Goal: Task Accomplishment & Management: Use online tool/utility

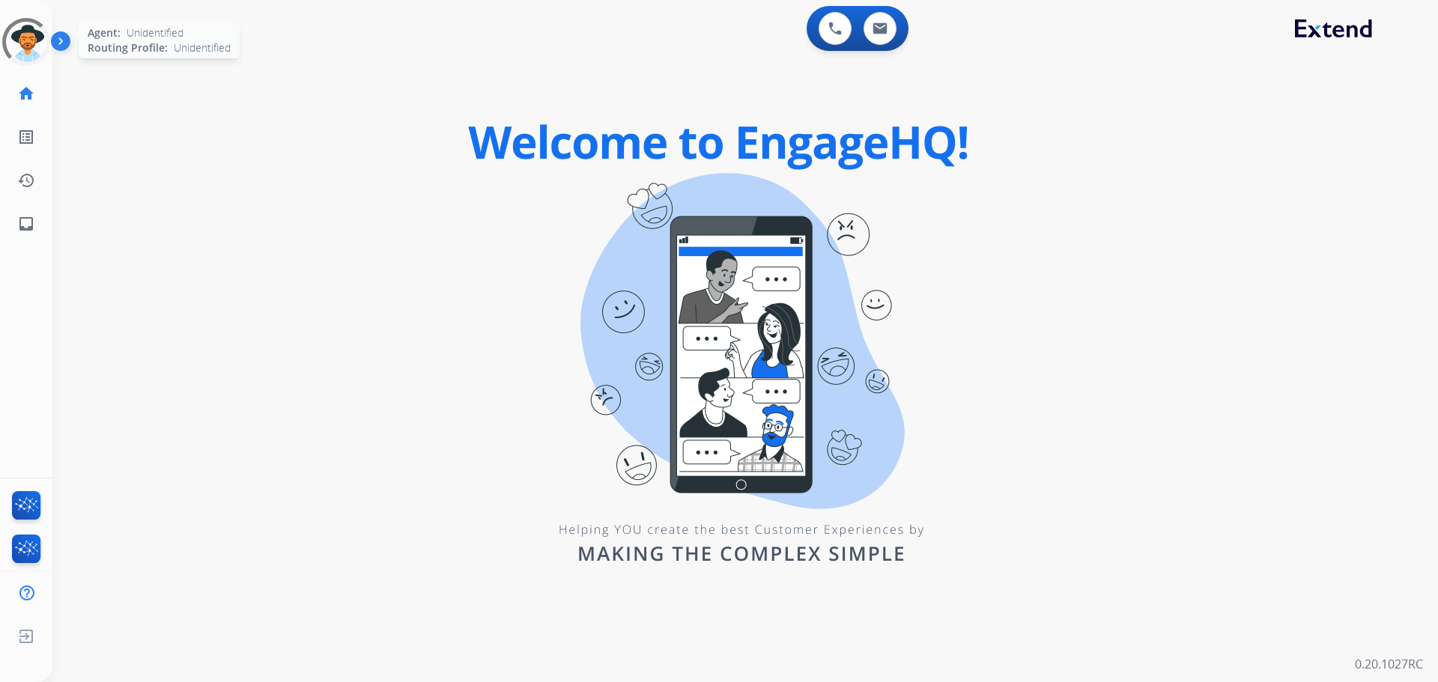
click at [30, 51] on div at bounding box center [26, 41] width 63 height 63
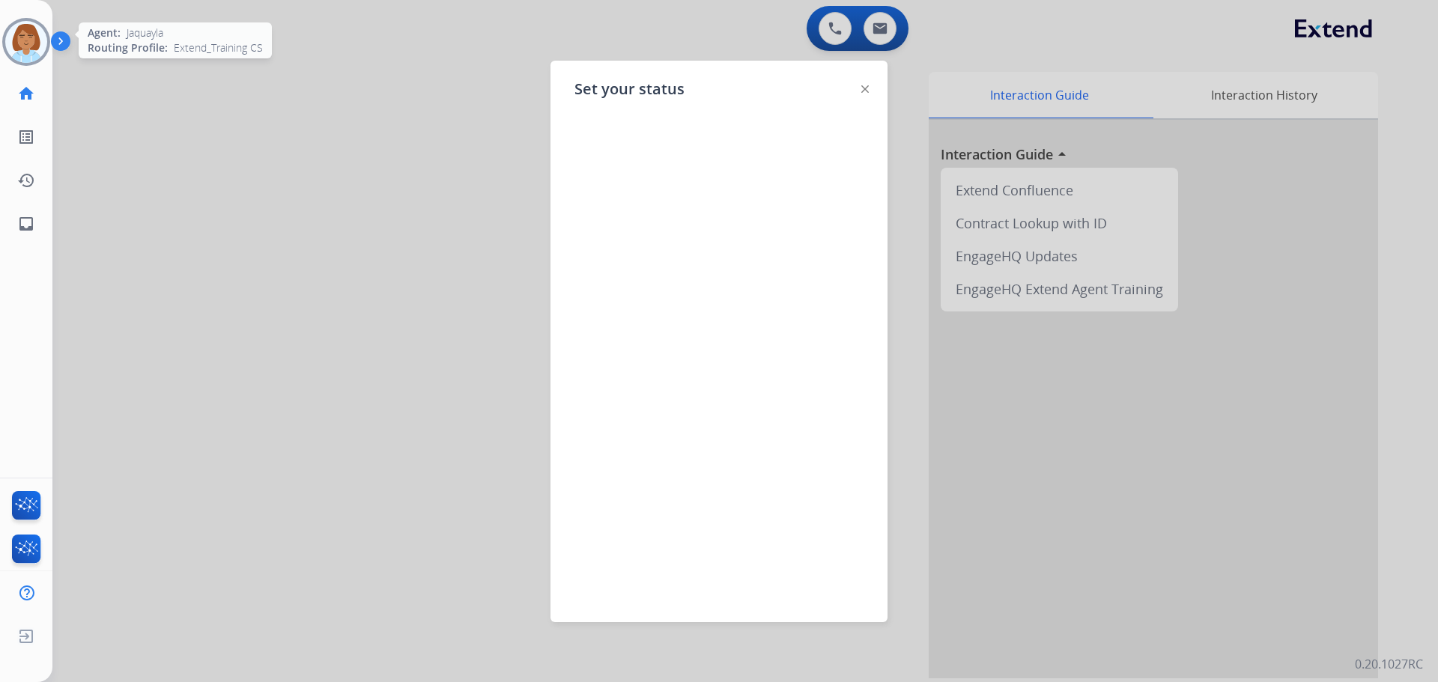
drag, startPoint x: 409, startPoint y: 196, endPoint x: 389, endPoint y: 195, distance: 19.5
click at [409, 196] on div at bounding box center [719, 341] width 1438 height 682
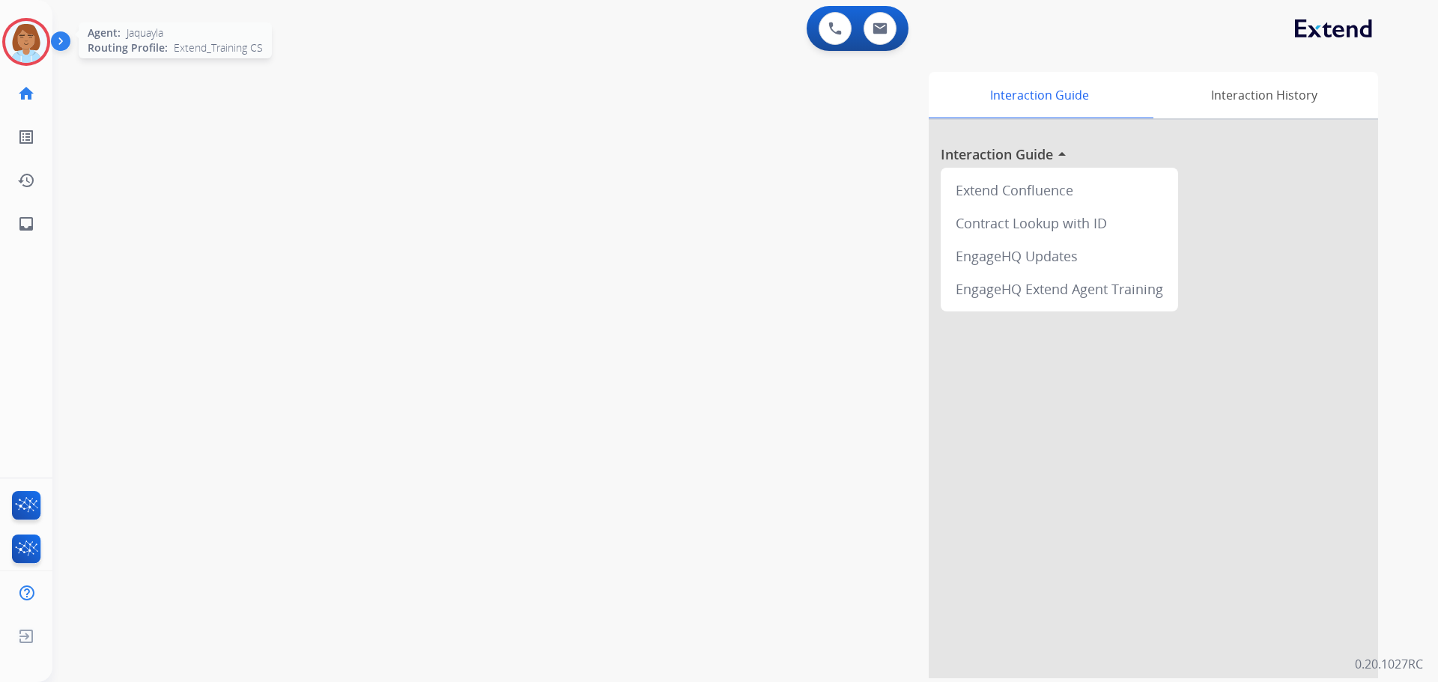
click at [0, 52] on div "[PERSON_NAME] Logged In Edit Avatar Agent: [PERSON_NAME] Profile: Extend_Traini…" at bounding box center [26, 42] width 52 height 48
click at [8, 52] on img at bounding box center [26, 42] width 42 height 42
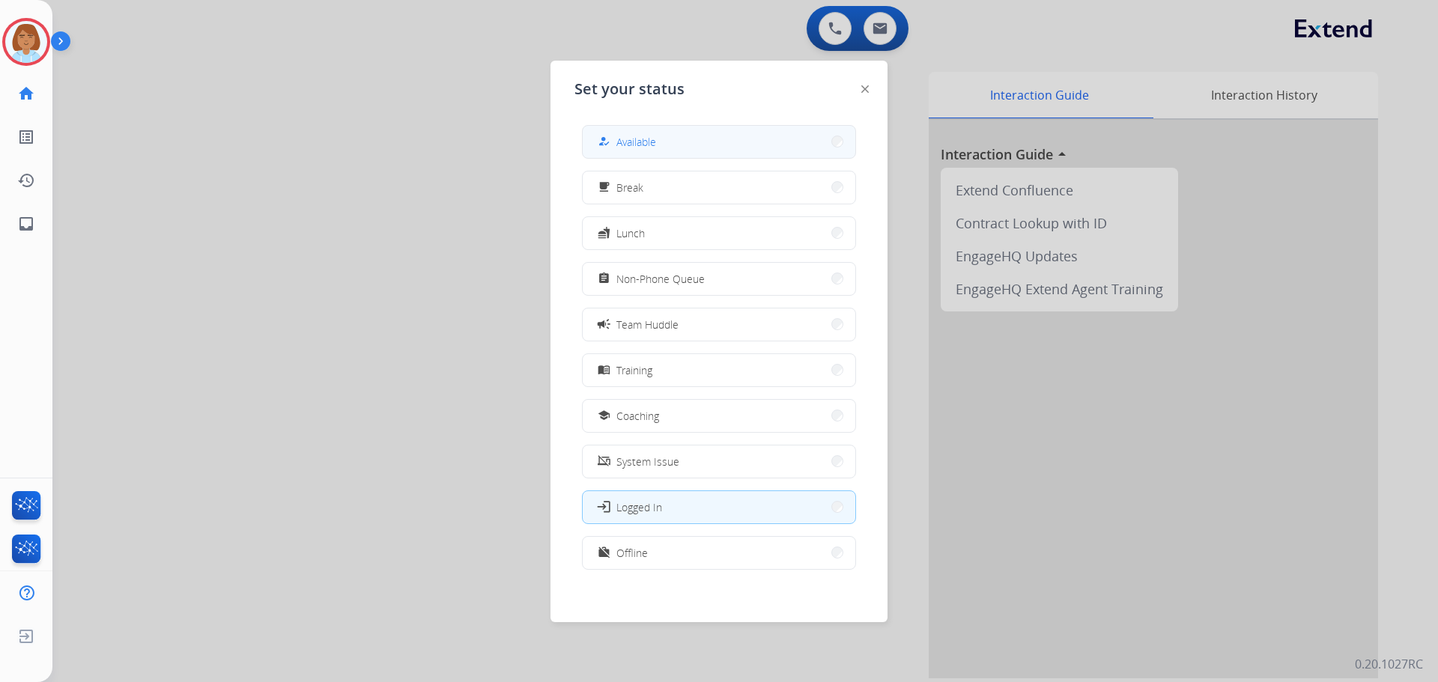
click at [584, 126] on div "how_to_reg Available" at bounding box center [719, 142] width 274 height 34
click at [602, 141] on div "how_to_reg" at bounding box center [606, 142] width 22 height 18
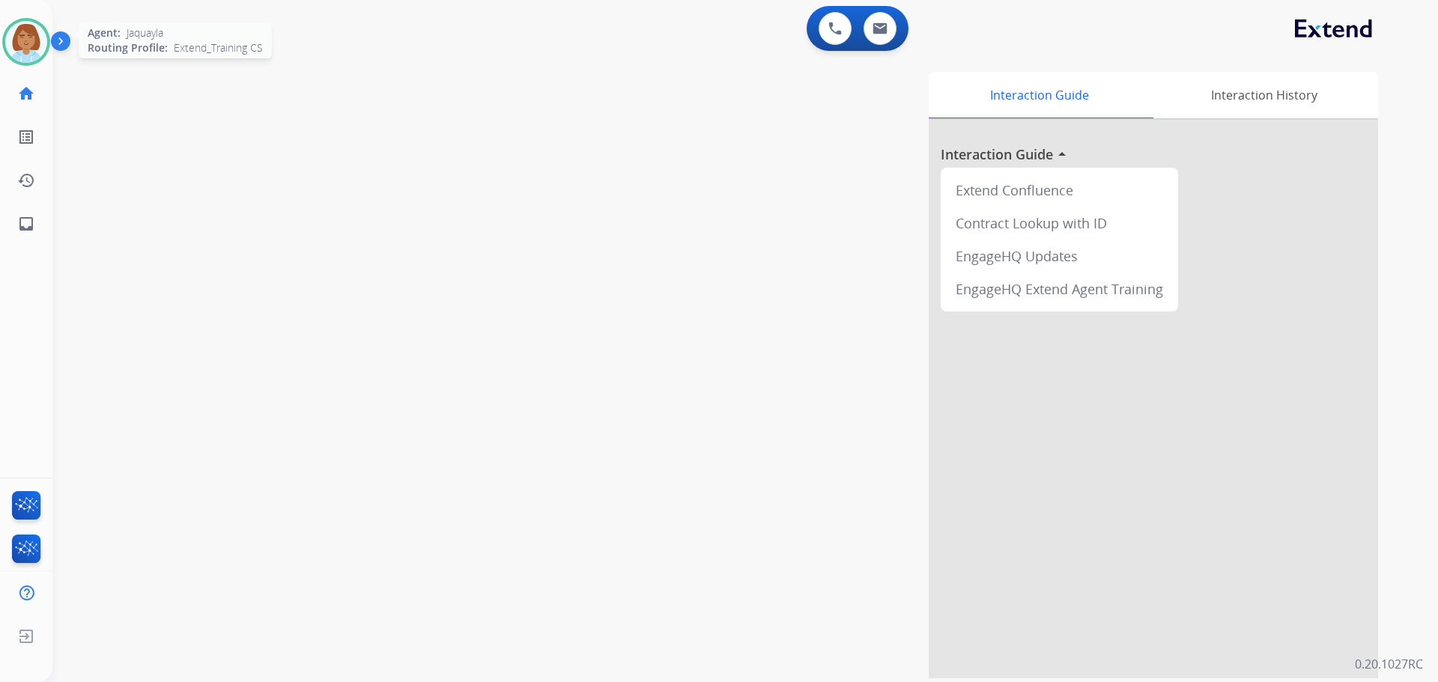
click at [19, 49] on img at bounding box center [26, 42] width 42 height 42
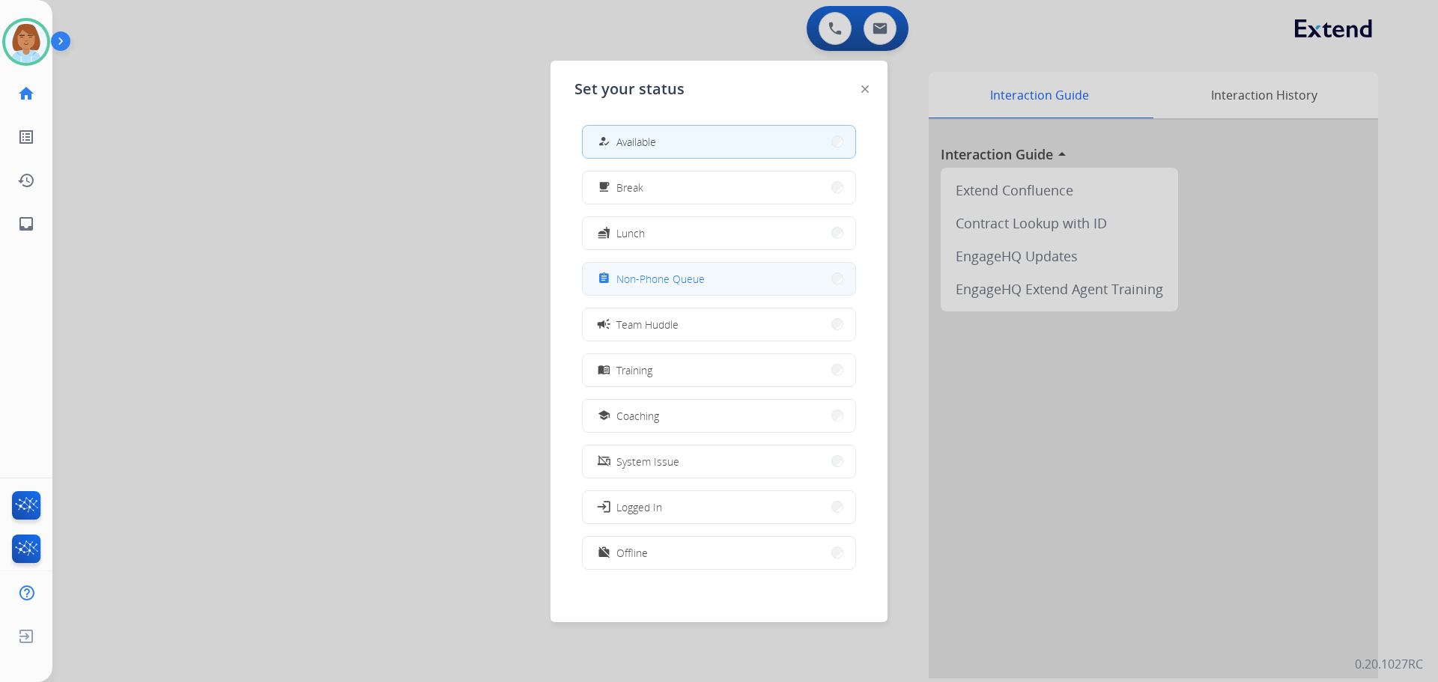
click at [685, 278] on span "Non-Phone Queue" at bounding box center [660, 279] width 88 height 16
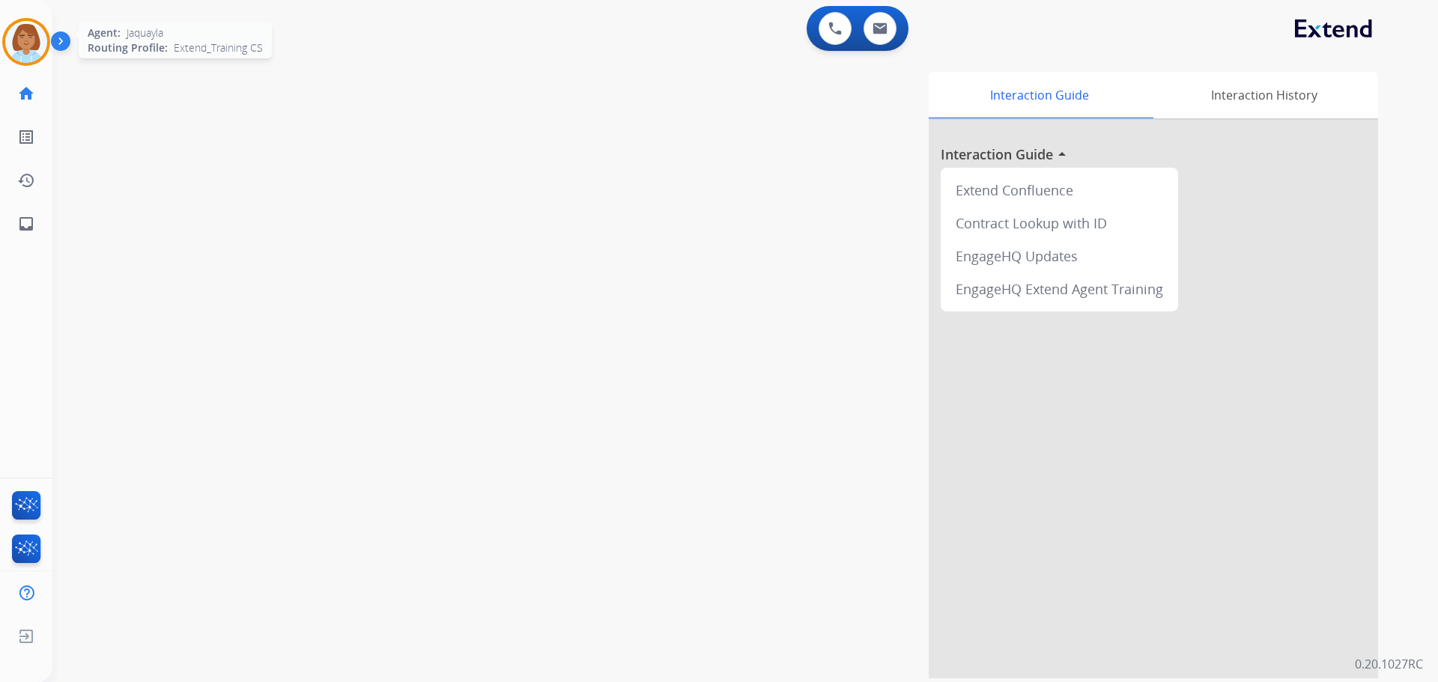
drag, startPoint x: 0, startPoint y: 51, endPoint x: 10, endPoint y: 49, distance: 9.8
click at [7, 51] on div "[PERSON_NAME] Non-Phone Queue Edit Avatar Agent: [PERSON_NAME] Profile: Extend_…" at bounding box center [26, 42] width 52 height 48
click at [32, 47] on img at bounding box center [26, 42] width 42 height 42
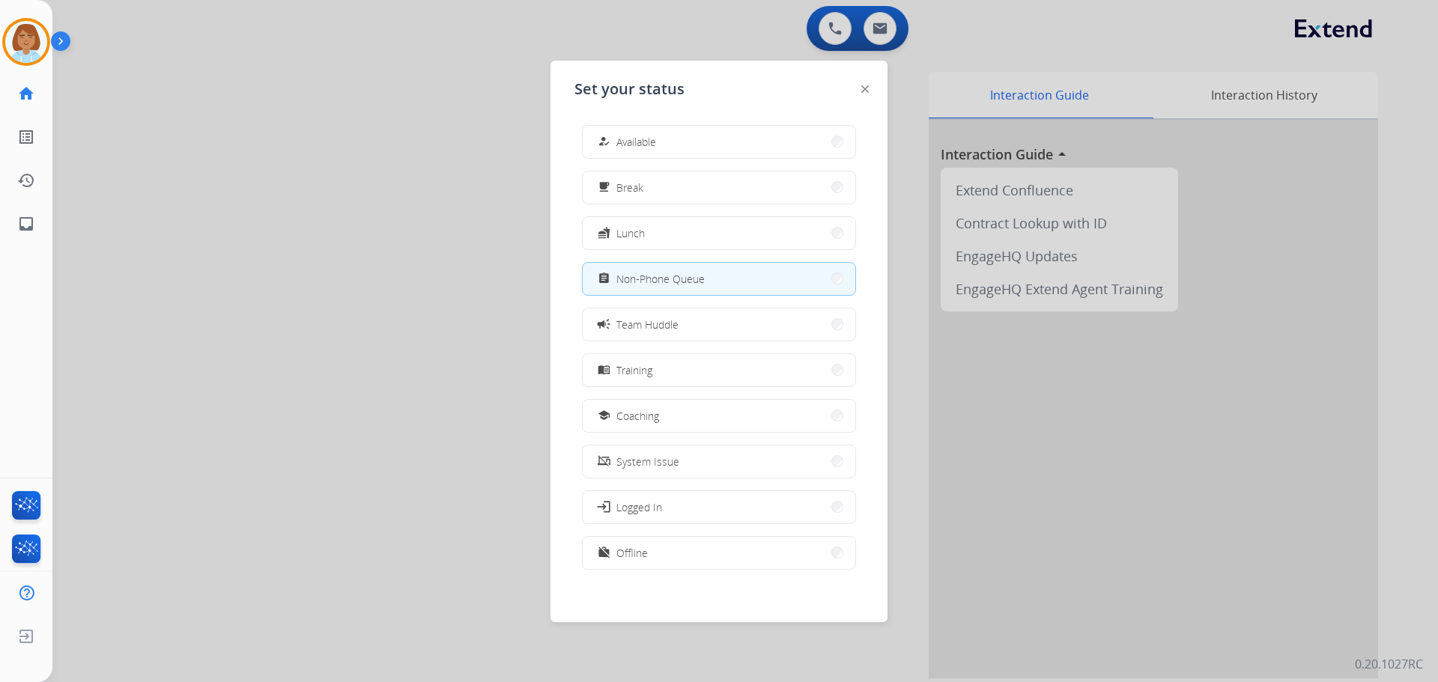
click at [648, 166] on div "how_to_reg Available free_breakfast Break fastfood Lunch assignment Non-Phone Q…" at bounding box center [718, 349] width 289 height 472
click at [650, 149] on span "Available" at bounding box center [636, 142] width 40 height 16
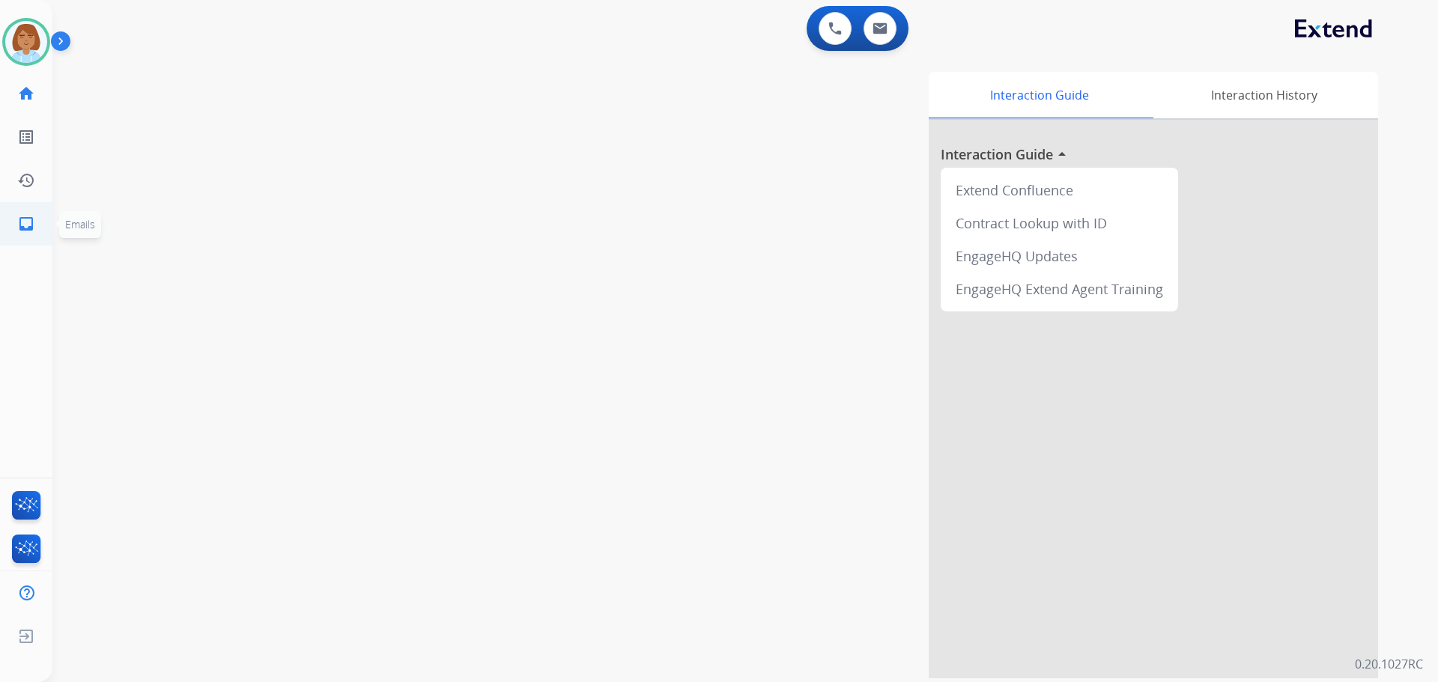
click at [22, 207] on link "inbox Emails" at bounding box center [26, 224] width 42 height 42
select select "**********"
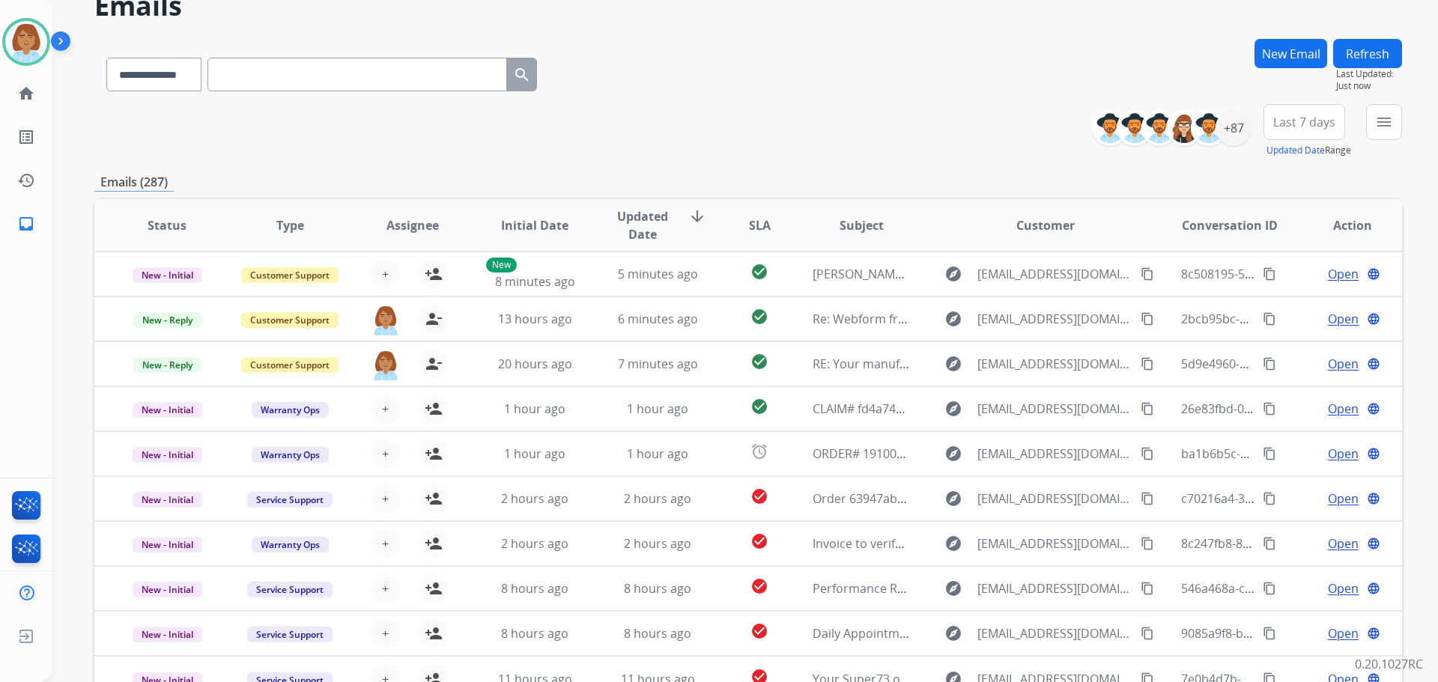
scroll to position [1, 0]
click at [1391, 131] on button "menu Filters" at bounding box center [1384, 122] width 36 height 36
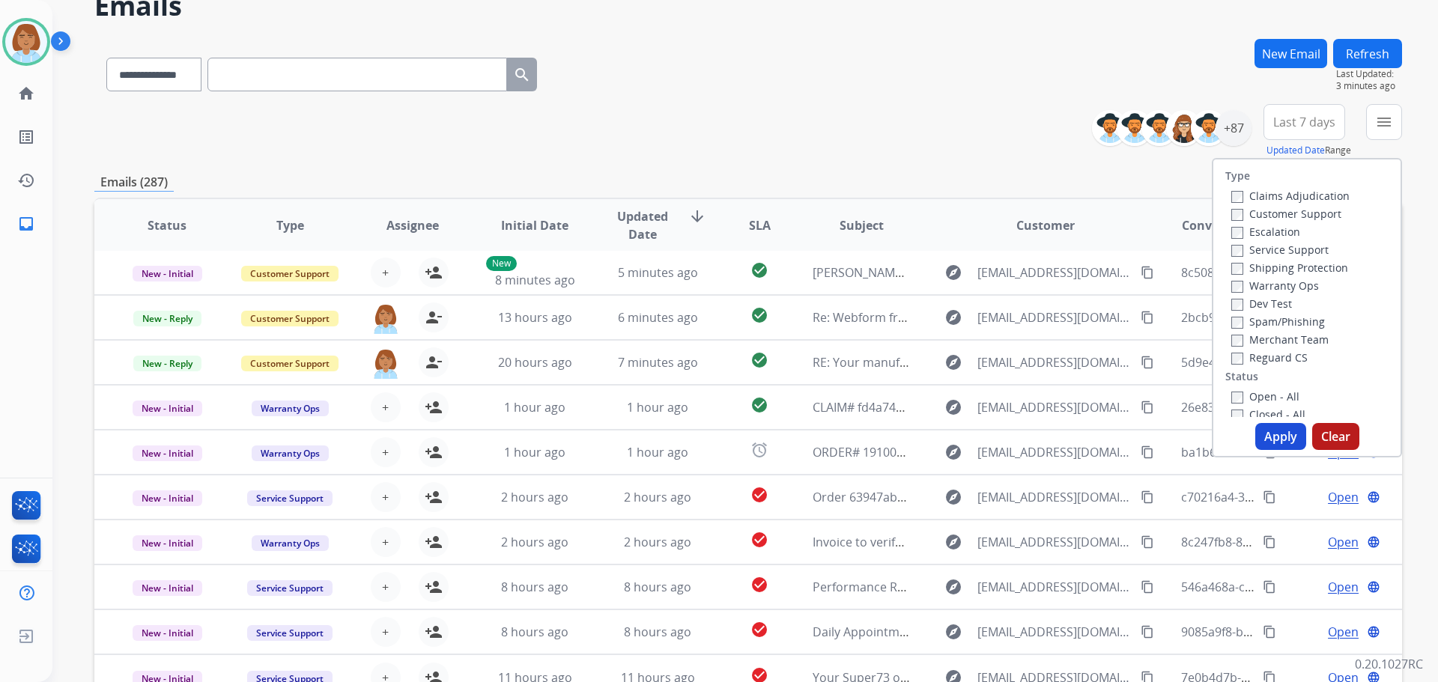
drag, startPoint x: 1267, startPoint y: 210, endPoint x: 1263, endPoint y: 221, distance: 11.1
click at [1267, 212] on label "Customer Support" at bounding box center [1286, 214] width 110 height 14
click at [1242, 269] on label "Shipping Protection" at bounding box center [1289, 268] width 117 height 14
click at [1236, 360] on label "Reguard CS" at bounding box center [1269, 357] width 76 height 14
click at [1276, 441] on button "Apply" at bounding box center [1280, 436] width 51 height 27
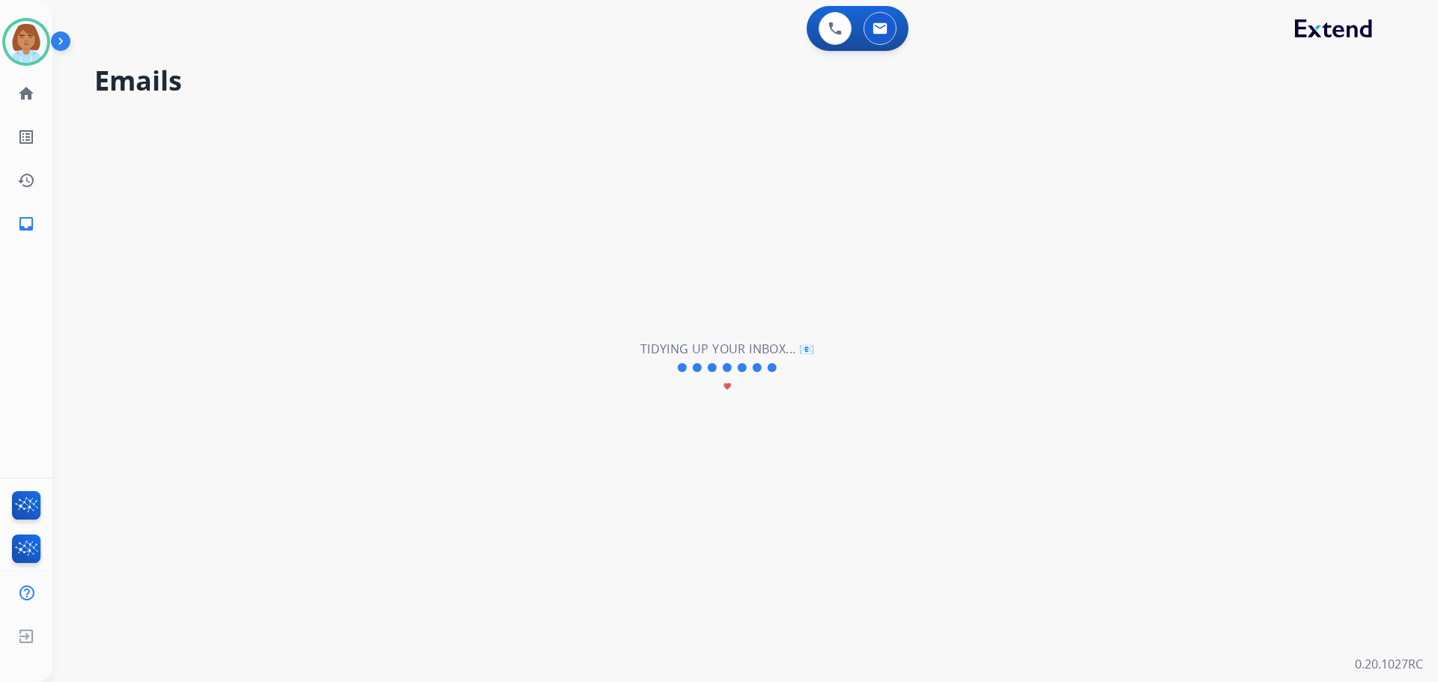
scroll to position [0, 0]
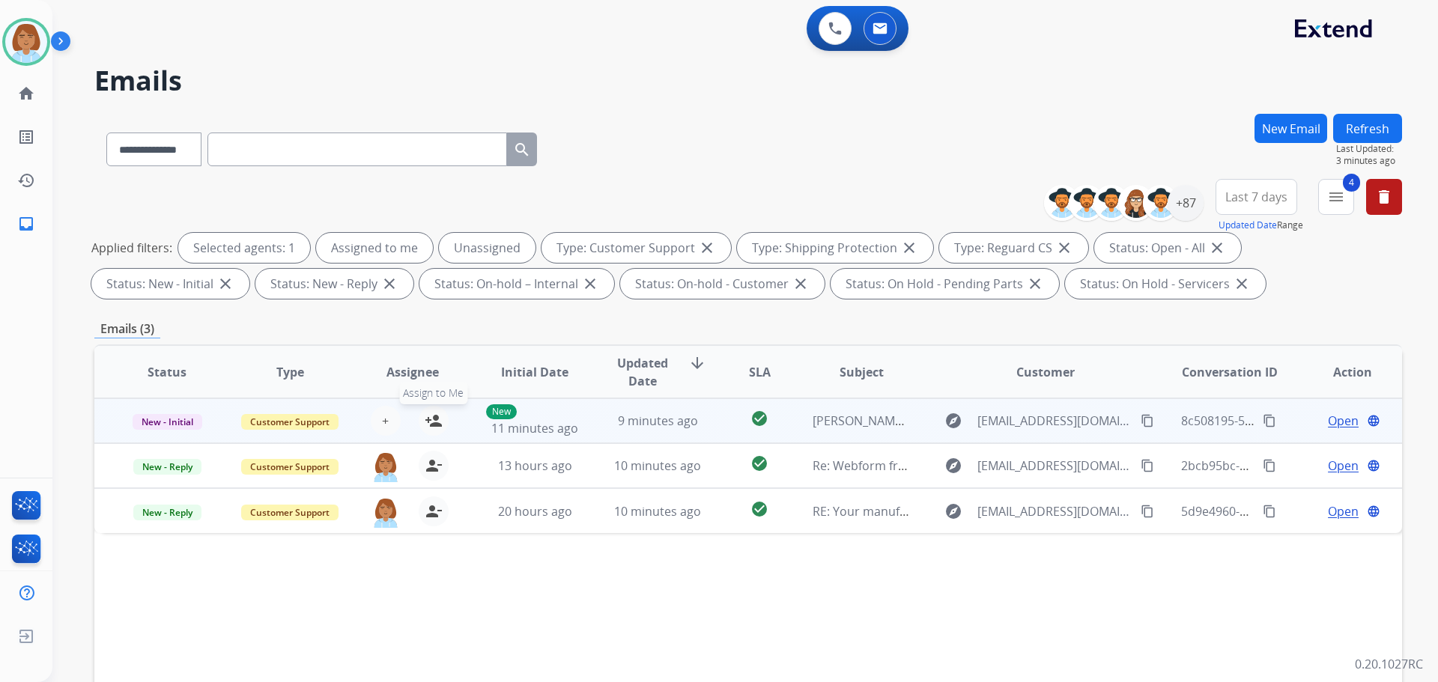
click at [440, 414] on button "person_add Assign to Me" at bounding box center [434, 421] width 30 height 30
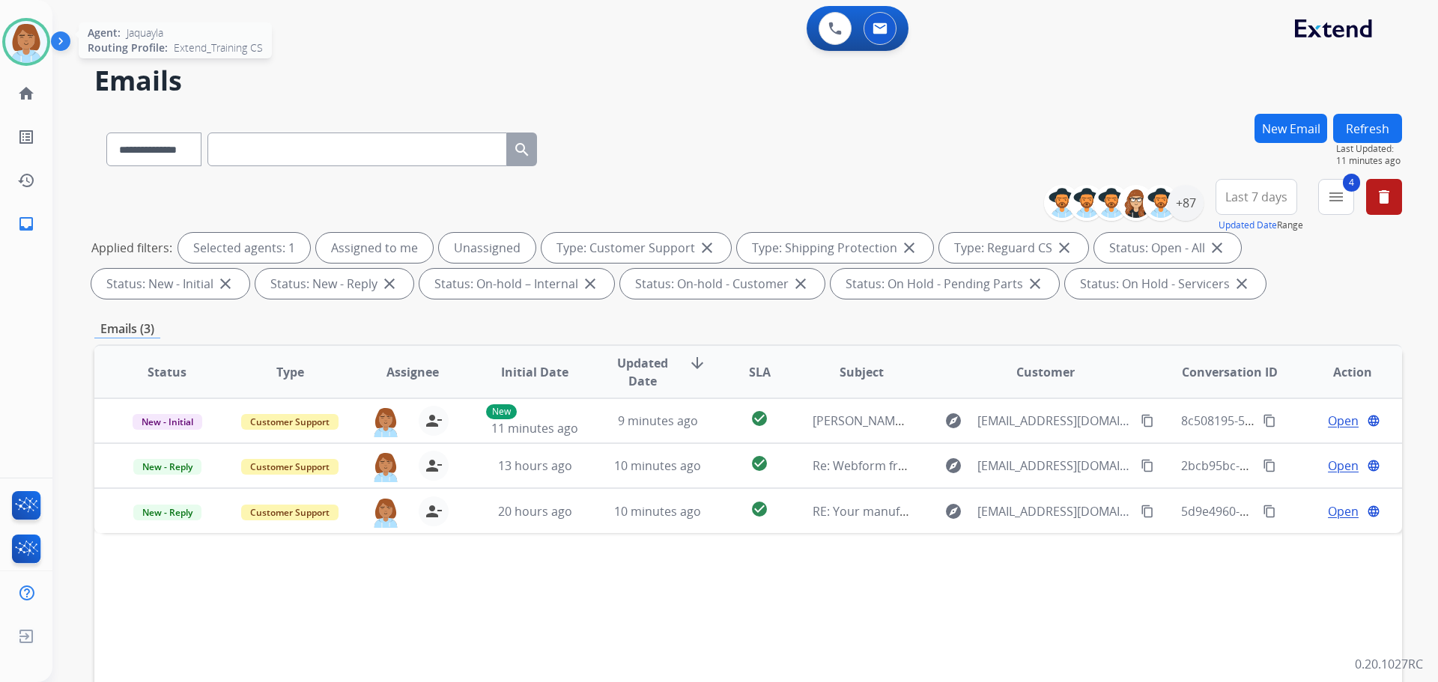
click at [22, 19] on div at bounding box center [26, 42] width 48 height 48
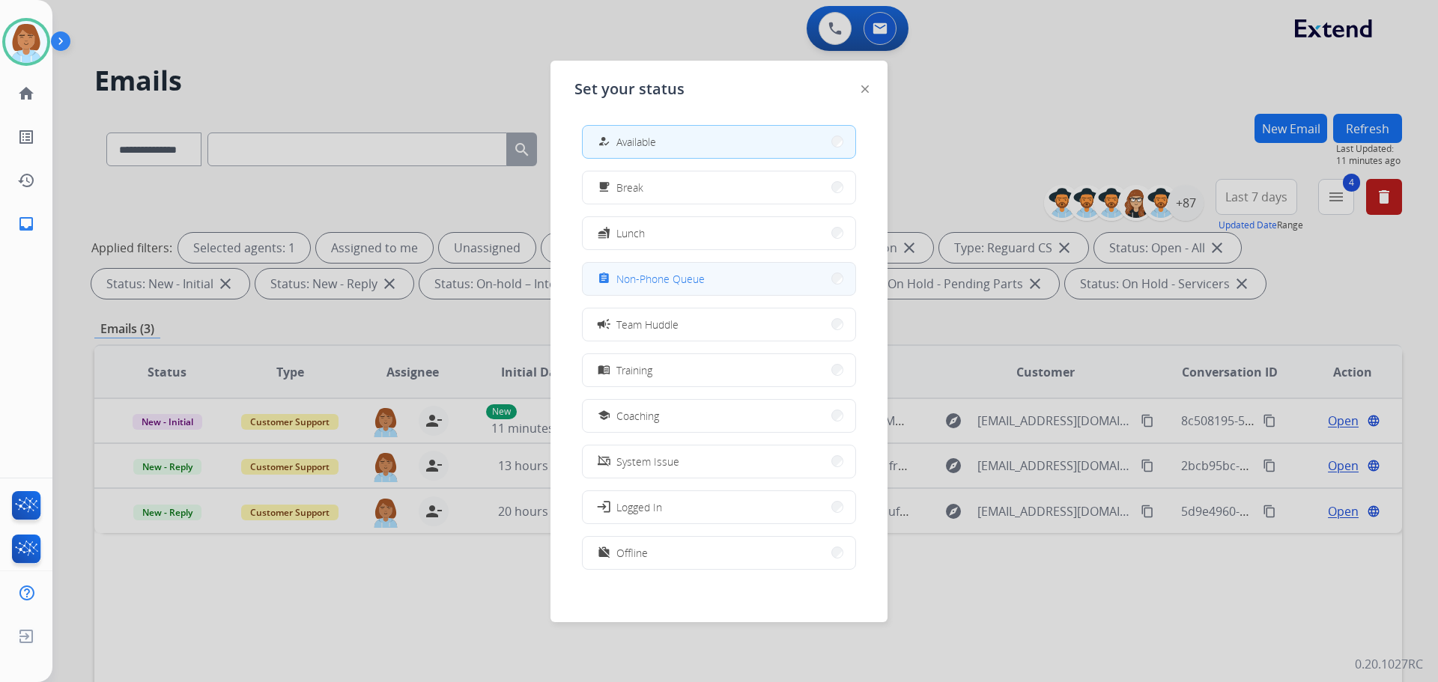
click at [720, 276] on button "assignment Non-Phone Queue" at bounding box center [719, 279] width 273 height 32
